Goal: Task Accomplishment & Management: Manage account settings

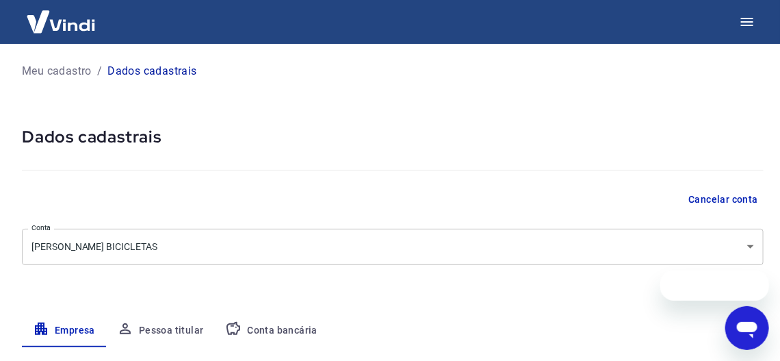
select select "MG"
select select "business"
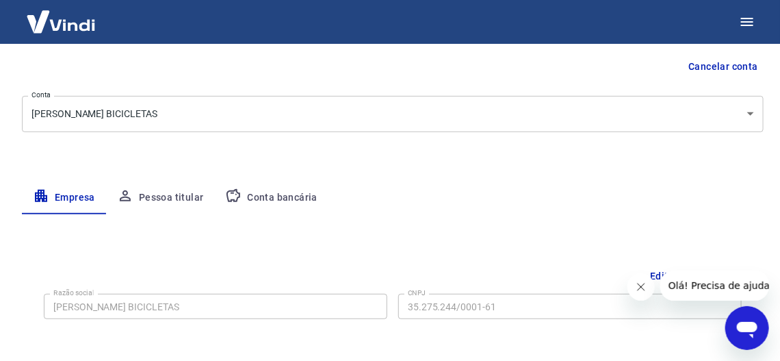
scroll to position [205, 0]
